Goal: Task Accomplishment & Management: Complete application form

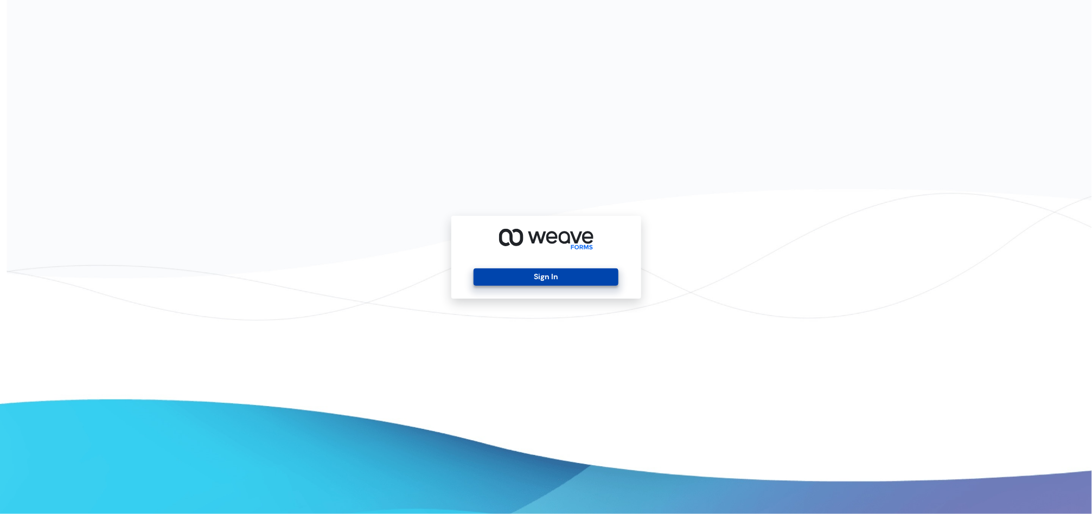
click at [506, 278] on button "Sign In" at bounding box center [546, 277] width 145 height 17
click at [558, 283] on button "Sign In" at bounding box center [546, 277] width 145 height 17
